Goal: Browse casually: Explore the website without a specific task or goal

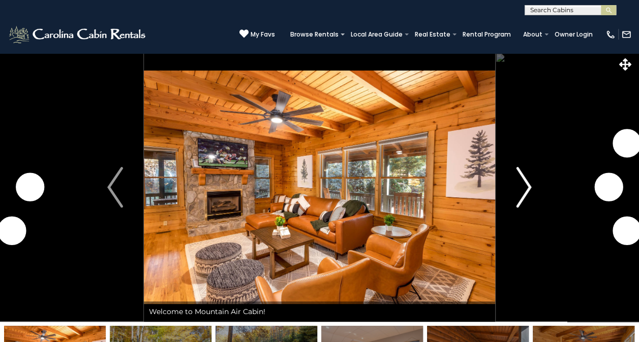
click at [527, 182] on img "Next" at bounding box center [523, 187] width 15 height 41
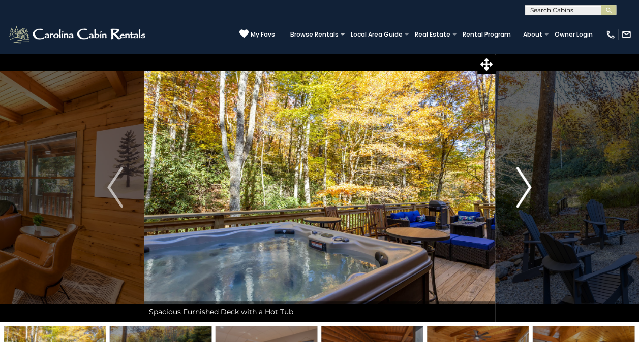
click at [526, 181] on img "Next" at bounding box center [523, 187] width 15 height 41
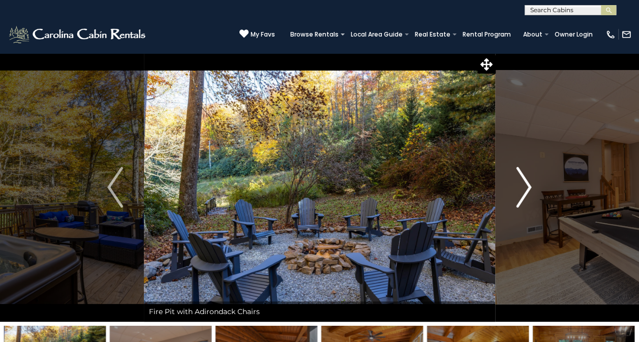
click at [526, 181] on img "Next" at bounding box center [523, 187] width 15 height 41
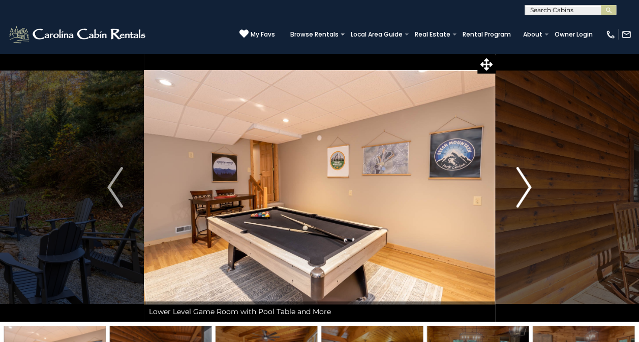
click at [526, 181] on img "Next" at bounding box center [523, 187] width 15 height 41
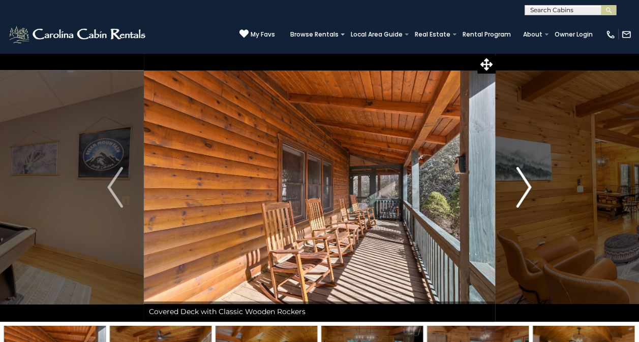
click at [526, 181] on img "Next" at bounding box center [523, 187] width 15 height 41
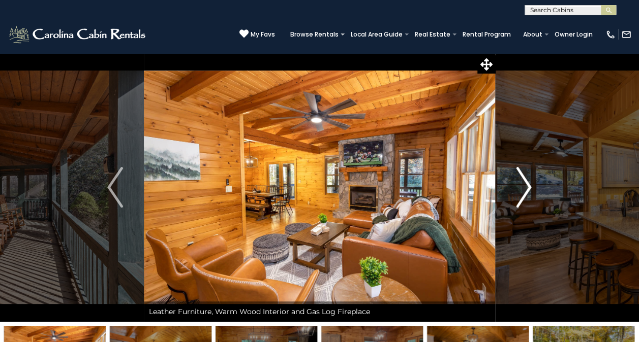
click at [526, 181] on img "Next" at bounding box center [523, 187] width 15 height 41
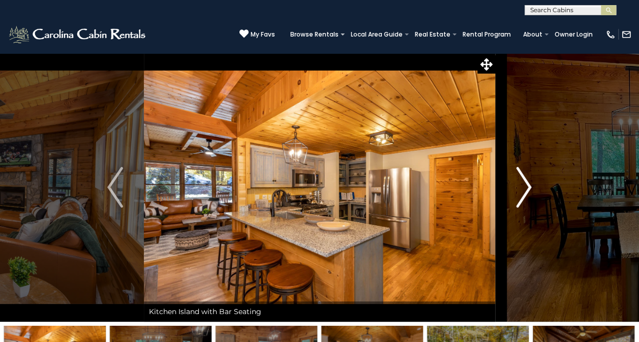
click at [526, 181] on img "Next" at bounding box center [523, 187] width 15 height 41
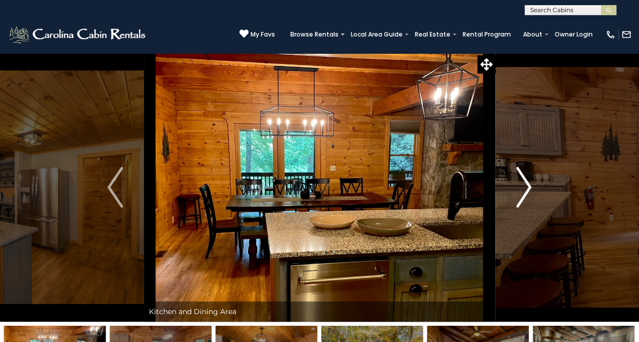
click at [526, 181] on img "Next" at bounding box center [523, 187] width 15 height 41
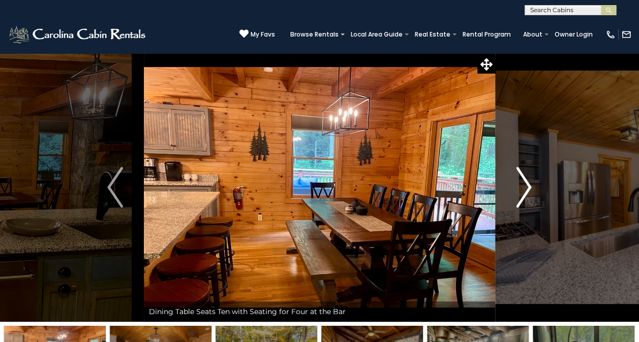
click at [526, 181] on img "Next" at bounding box center [523, 187] width 15 height 41
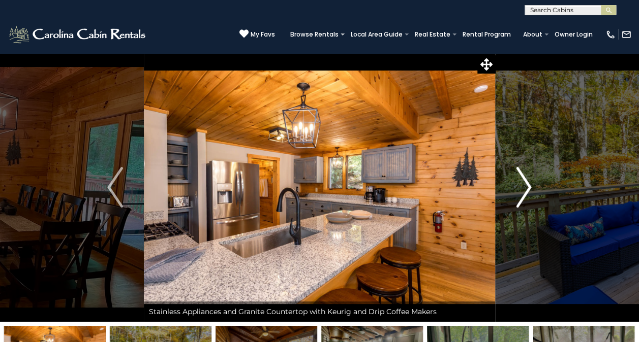
click at [526, 181] on img "Next" at bounding box center [523, 187] width 15 height 41
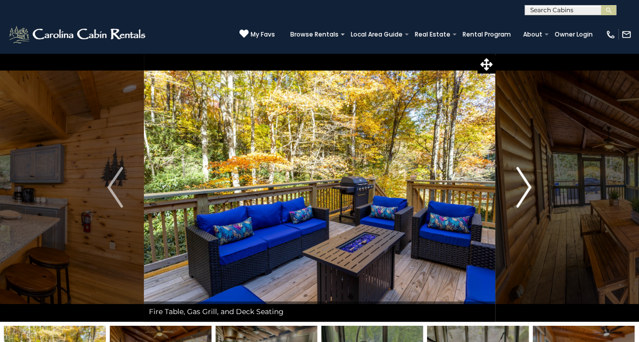
click at [526, 181] on img "Next" at bounding box center [523, 187] width 15 height 41
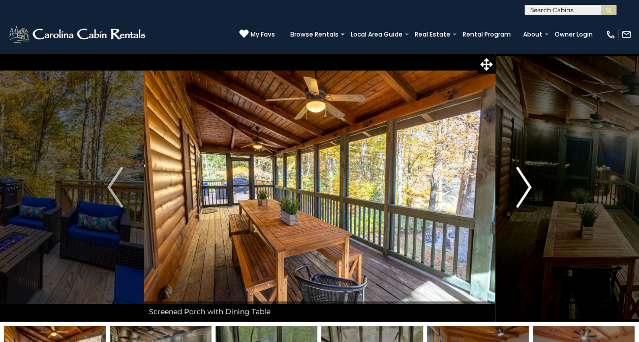
click at [526, 181] on img "Next" at bounding box center [523, 187] width 15 height 41
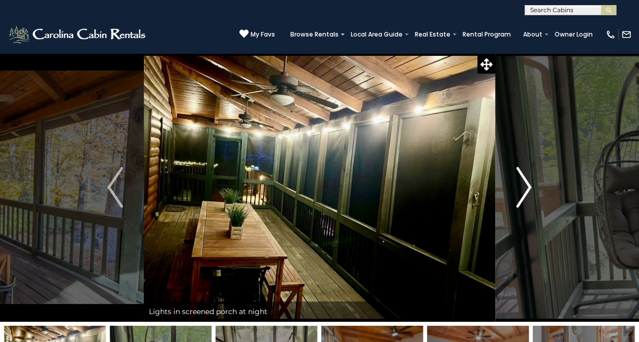
click at [526, 181] on img "Next" at bounding box center [523, 187] width 15 height 41
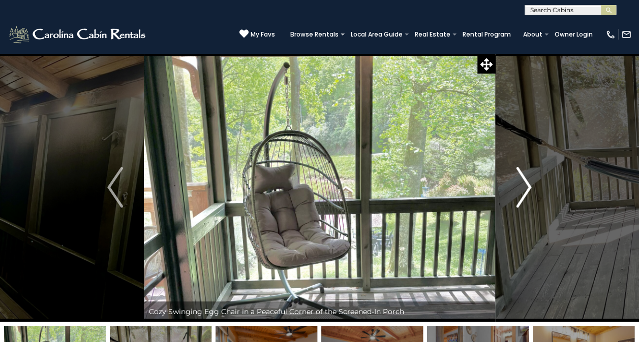
click at [526, 181] on img "Next" at bounding box center [523, 187] width 15 height 41
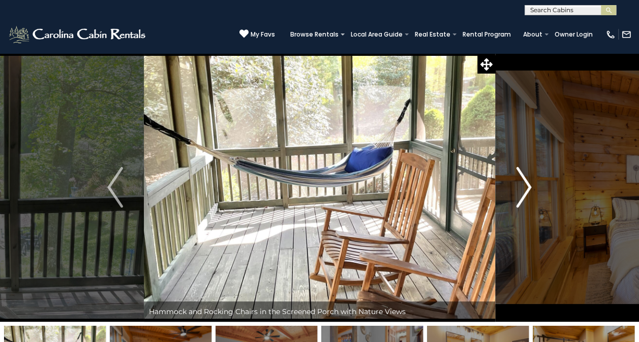
click at [526, 181] on img "Next" at bounding box center [523, 187] width 15 height 41
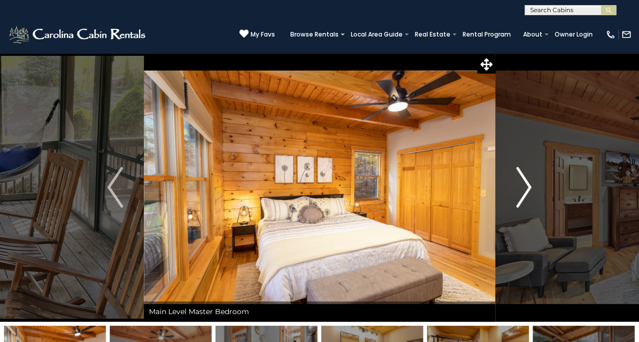
click at [526, 181] on img "Next" at bounding box center [523, 187] width 15 height 41
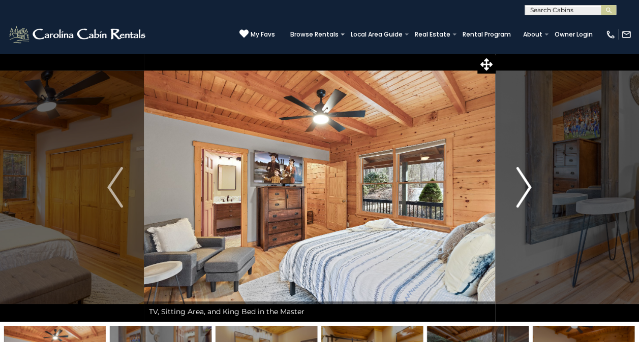
click at [526, 181] on img "Next" at bounding box center [523, 187] width 15 height 41
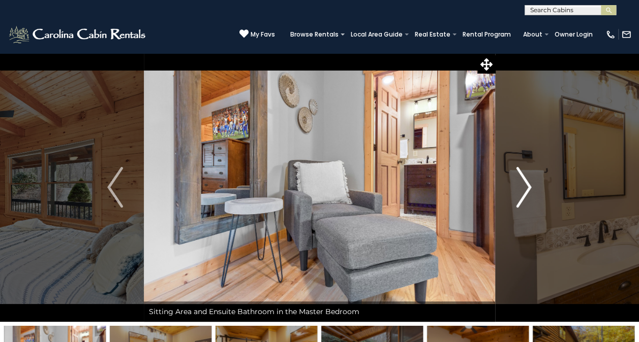
click at [526, 181] on img "Next" at bounding box center [523, 187] width 15 height 41
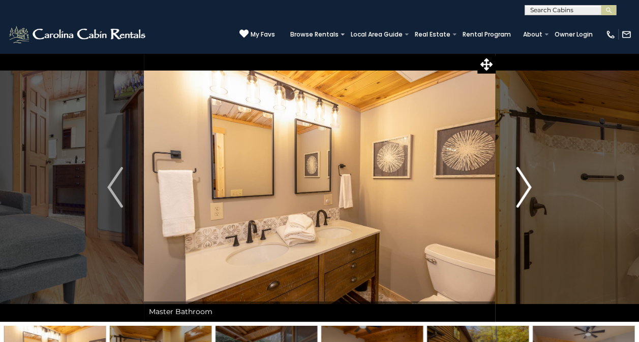
click at [526, 181] on img "Next" at bounding box center [523, 187] width 15 height 41
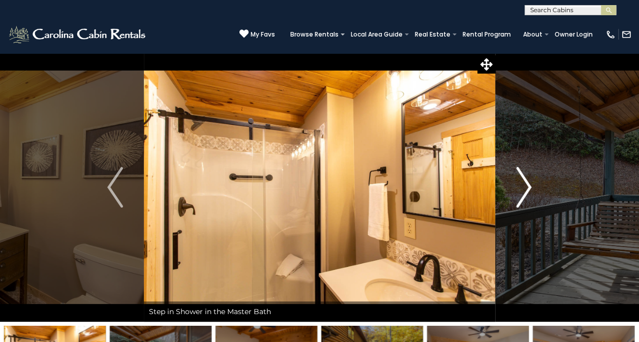
click at [526, 181] on img "Next" at bounding box center [523, 187] width 15 height 41
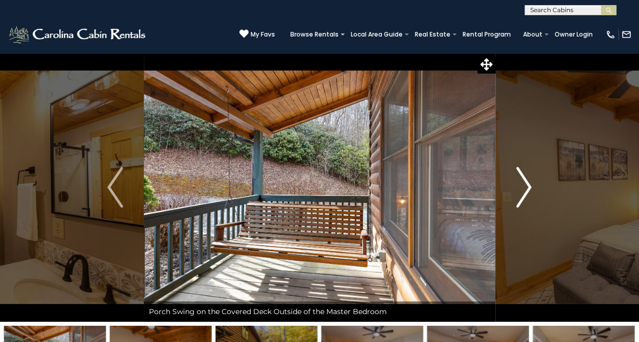
click at [526, 181] on img "Next" at bounding box center [523, 187] width 15 height 41
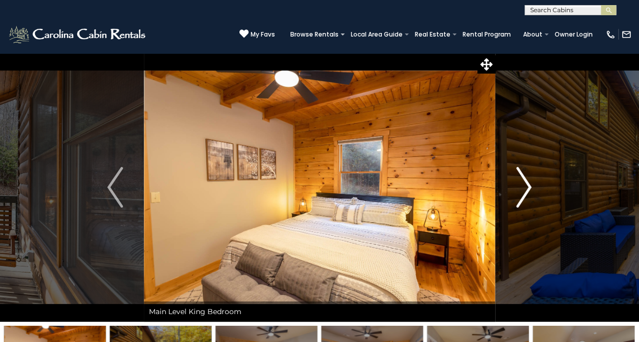
click at [526, 181] on img "Next" at bounding box center [523, 187] width 15 height 41
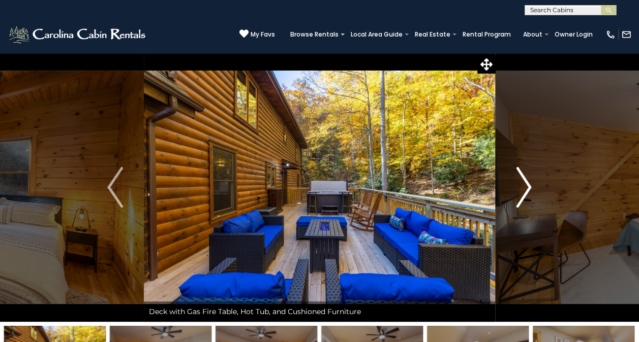
click at [526, 181] on img "Next" at bounding box center [523, 187] width 15 height 41
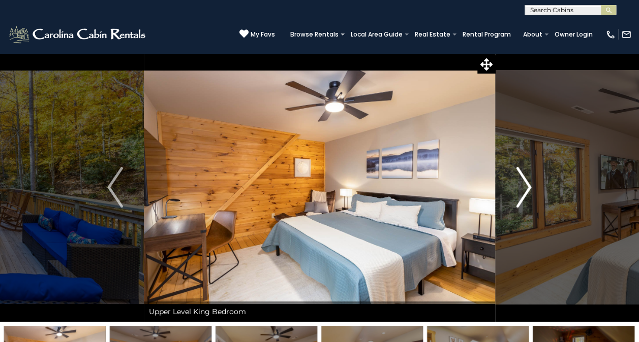
click at [526, 181] on img "Next" at bounding box center [523, 187] width 15 height 41
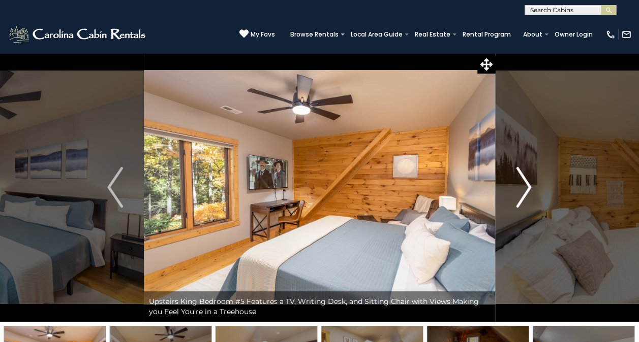
click at [526, 181] on img "Next" at bounding box center [523, 187] width 15 height 41
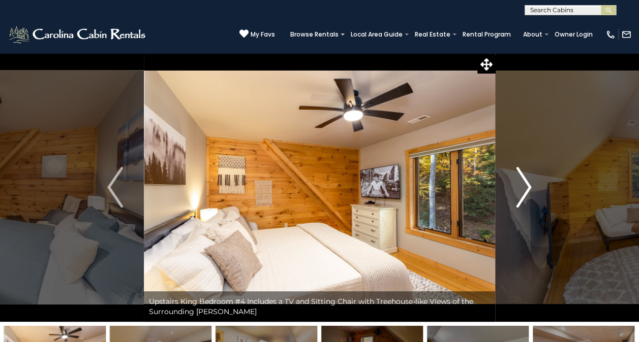
click at [526, 181] on img "Next" at bounding box center [523, 187] width 15 height 41
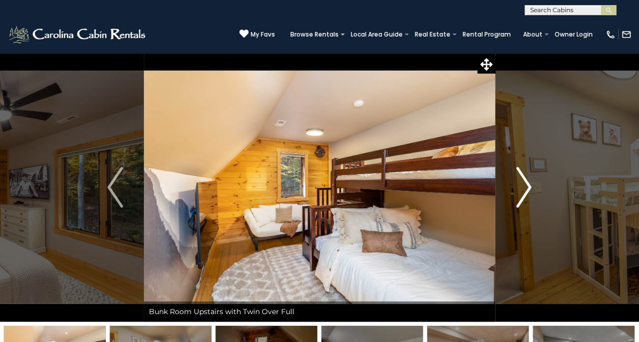
click at [526, 181] on img "Next" at bounding box center [523, 187] width 15 height 41
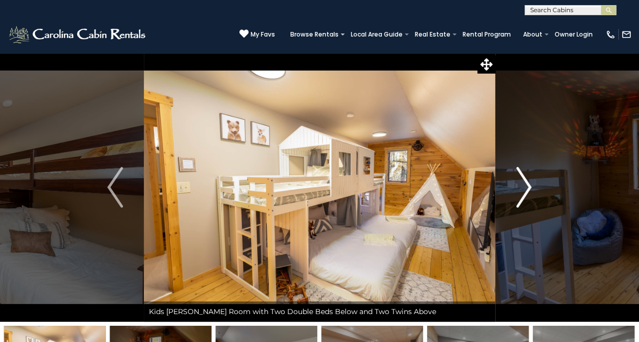
click at [526, 181] on img "Next" at bounding box center [523, 187] width 15 height 41
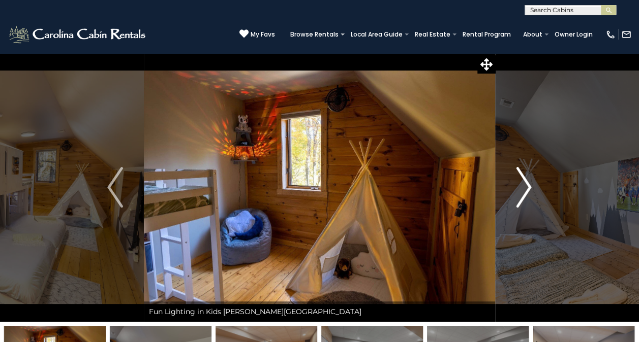
click at [526, 181] on img "Next" at bounding box center [523, 187] width 15 height 41
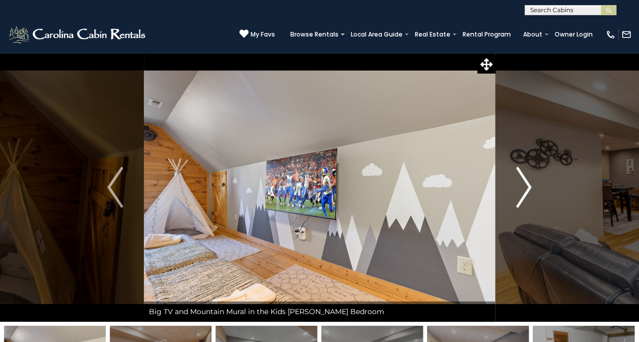
click at [526, 181] on img "Next" at bounding box center [523, 187] width 15 height 41
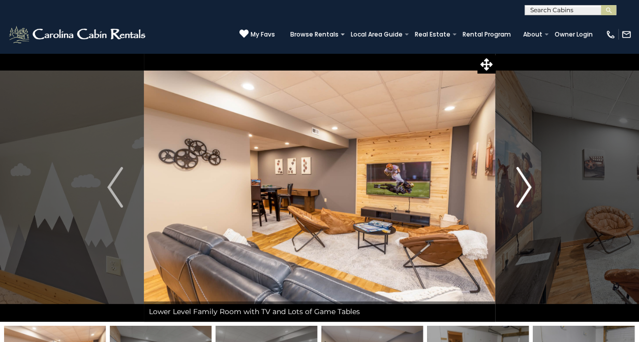
click at [526, 181] on img "Next" at bounding box center [523, 187] width 15 height 41
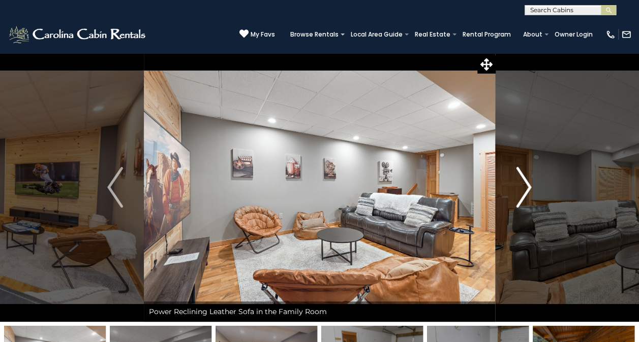
click at [526, 181] on img "Next" at bounding box center [523, 187] width 15 height 41
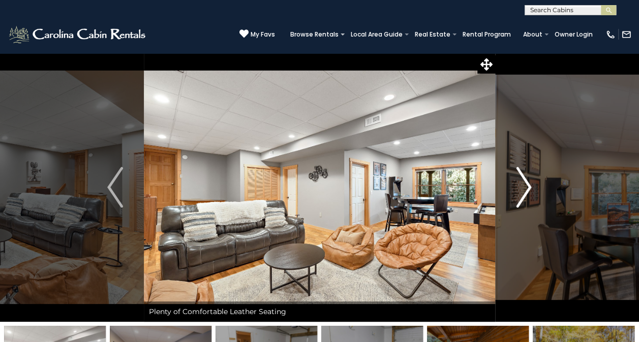
click at [526, 181] on img "Next" at bounding box center [523, 187] width 15 height 41
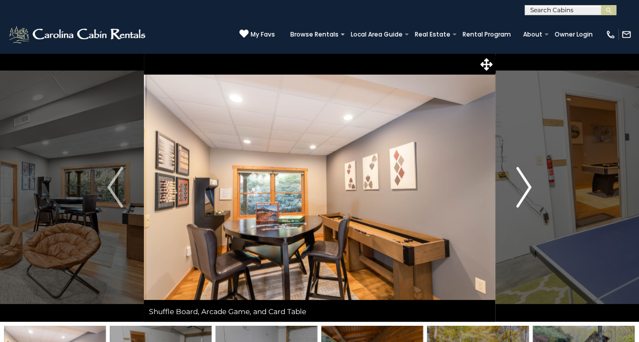
click at [526, 181] on img "Next" at bounding box center [523, 187] width 15 height 41
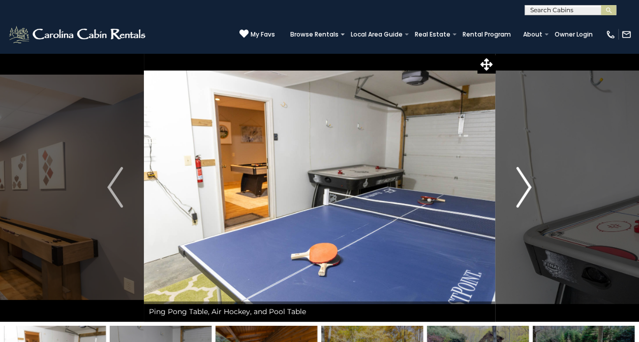
click at [526, 181] on img "Next" at bounding box center [523, 187] width 15 height 41
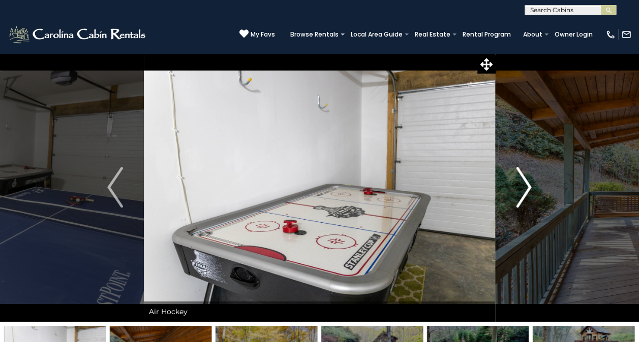
click at [526, 181] on img "Next" at bounding box center [523, 187] width 15 height 41
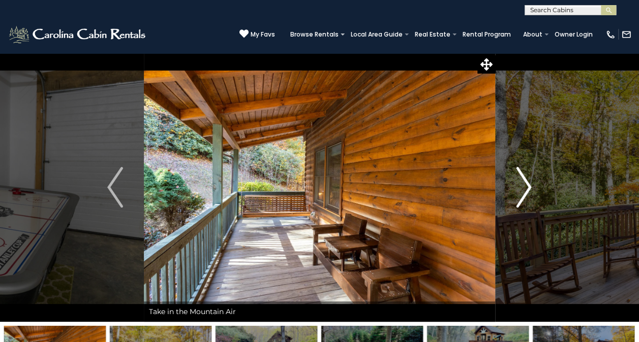
click at [526, 181] on img "Next" at bounding box center [523, 187] width 15 height 41
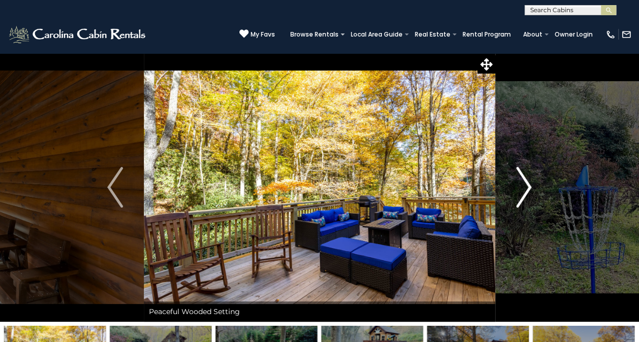
click at [526, 181] on img "Next" at bounding box center [523, 187] width 15 height 41
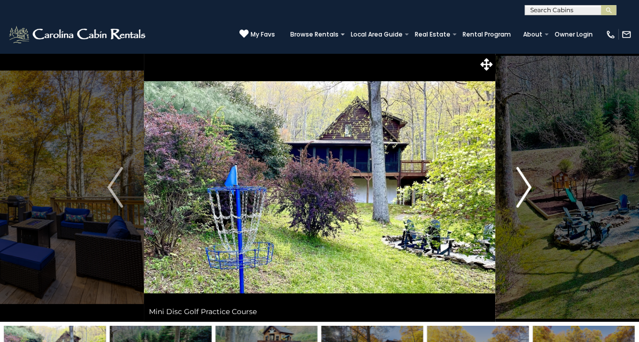
click at [526, 181] on img "Next" at bounding box center [523, 187] width 15 height 41
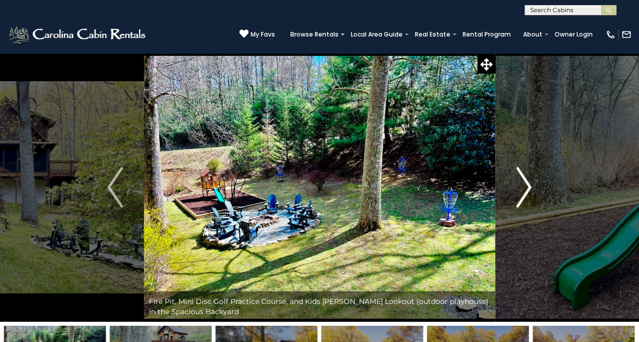
click at [526, 181] on img "Next" at bounding box center [523, 187] width 15 height 41
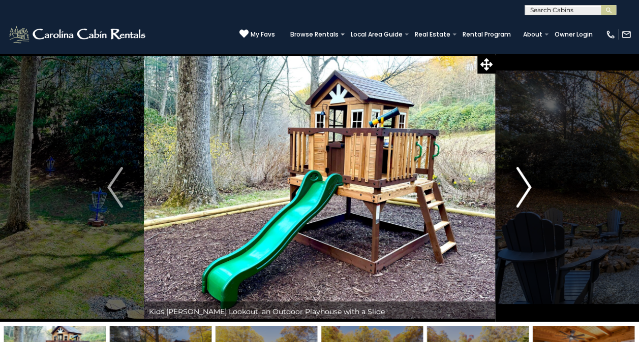
click at [526, 181] on img "Next" at bounding box center [523, 187] width 15 height 41
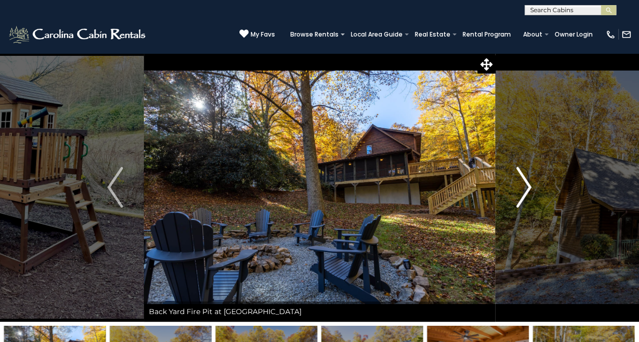
click at [526, 181] on img "Next" at bounding box center [523, 187] width 15 height 41
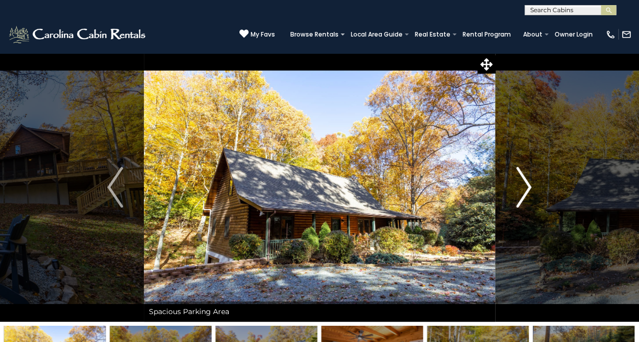
click at [526, 181] on img "Next" at bounding box center [523, 187] width 15 height 41
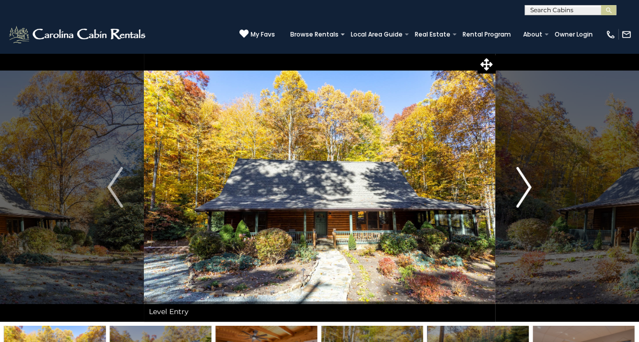
click at [526, 181] on img "Next" at bounding box center [523, 187] width 15 height 41
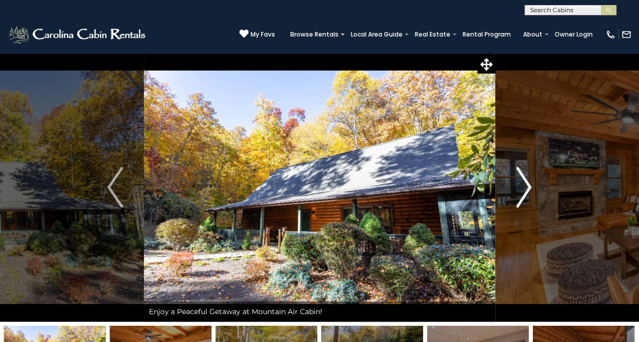
click at [526, 181] on img "Next" at bounding box center [523, 187] width 15 height 41
